Goal: Find specific page/section: Find specific page/section

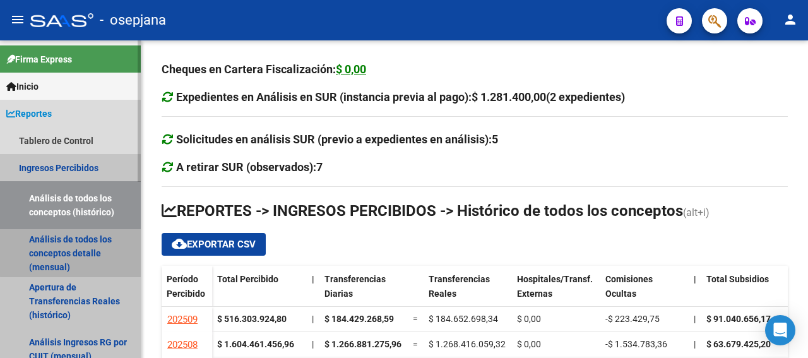
click at [88, 239] on link "Análisis de todos los conceptos detalle (mensual)" at bounding box center [70, 253] width 141 height 48
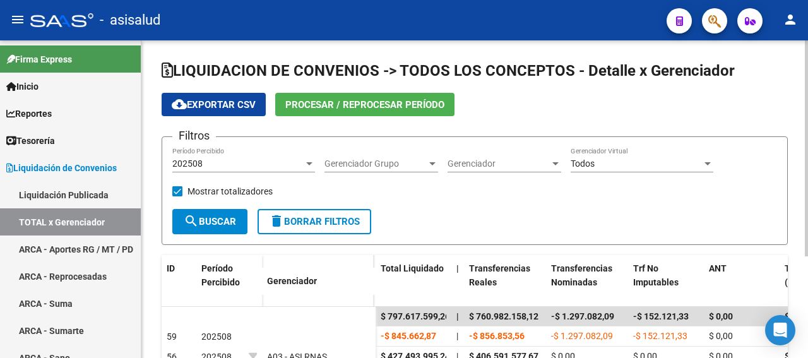
scroll to position [63, 0]
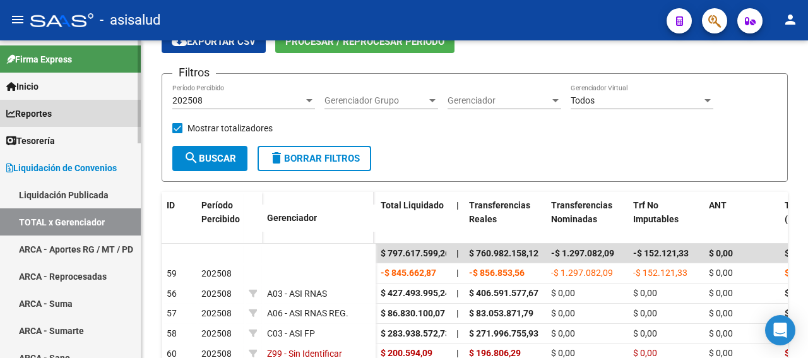
click at [52, 107] on span "Reportes" at bounding box center [28, 114] width 45 height 14
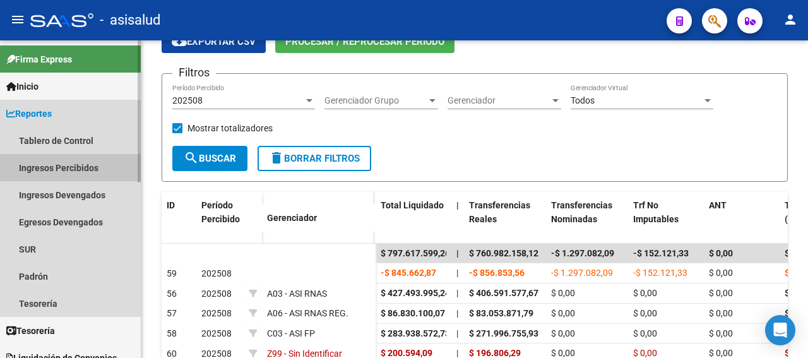
click at [80, 162] on link "Ingresos Percibidos" at bounding box center [70, 167] width 141 height 27
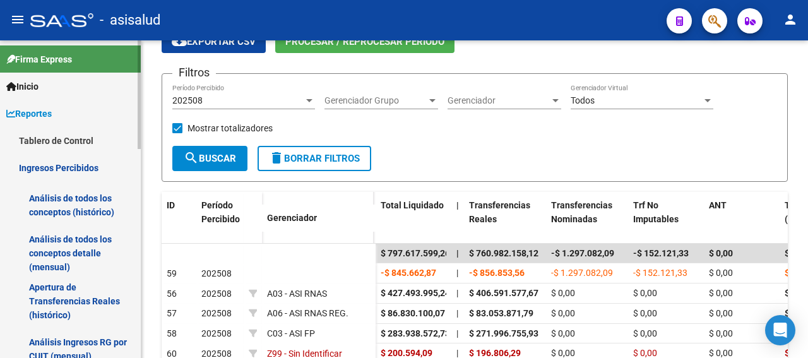
click at [91, 254] on link "Análisis de todos los conceptos detalle (mensual)" at bounding box center [70, 253] width 141 height 48
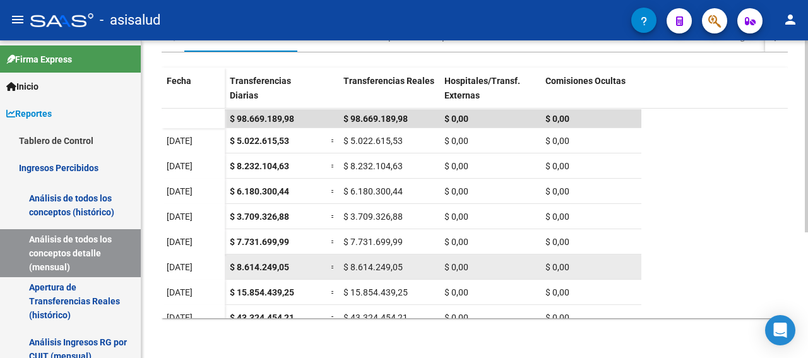
scroll to position [11, 0]
